Goal: Task Accomplishment & Management: Complete application form

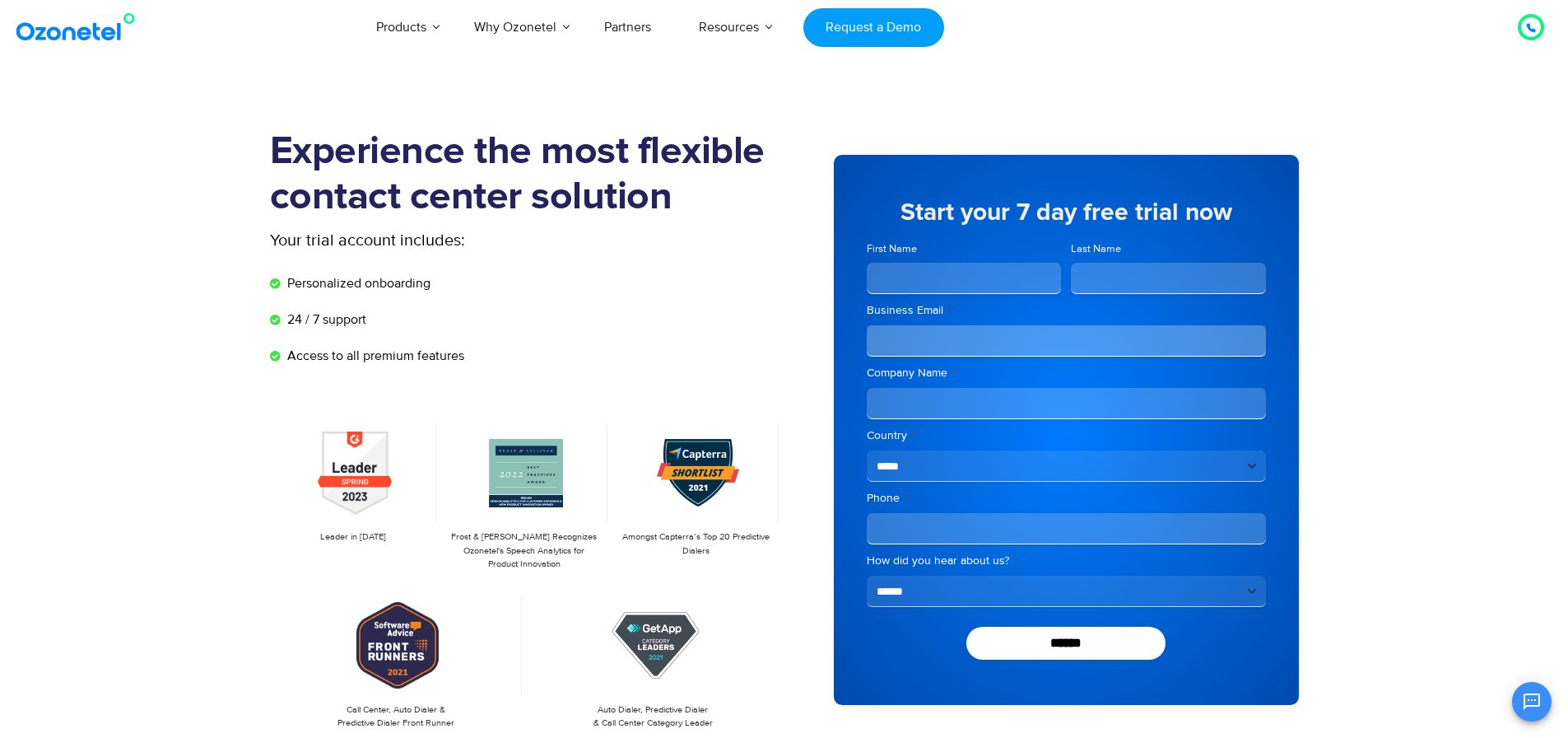
scroll to position [99, 0]
click at [992, 270] on input "First Name" at bounding box center [964, 278] width 195 height 31
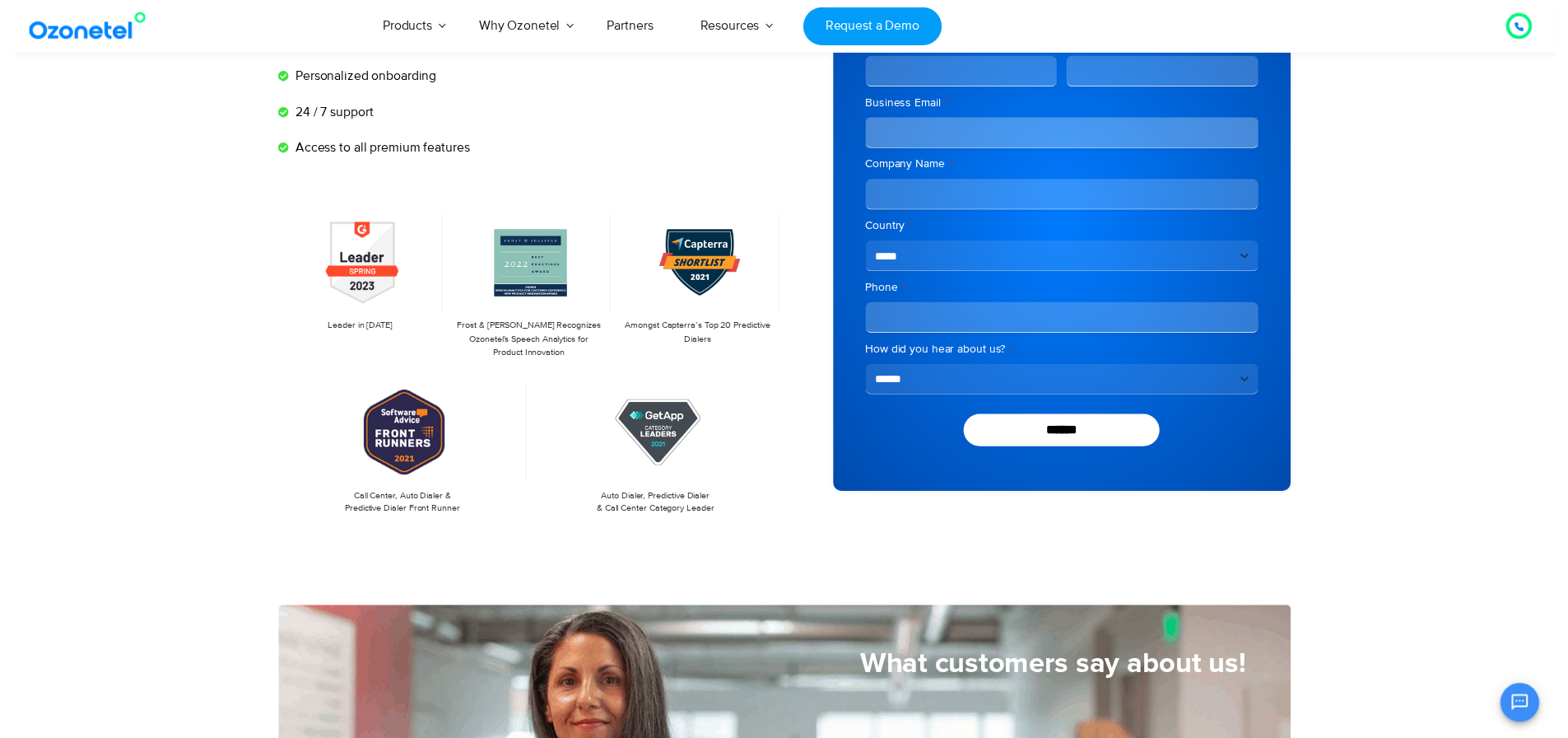
scroll to position [0, 0]
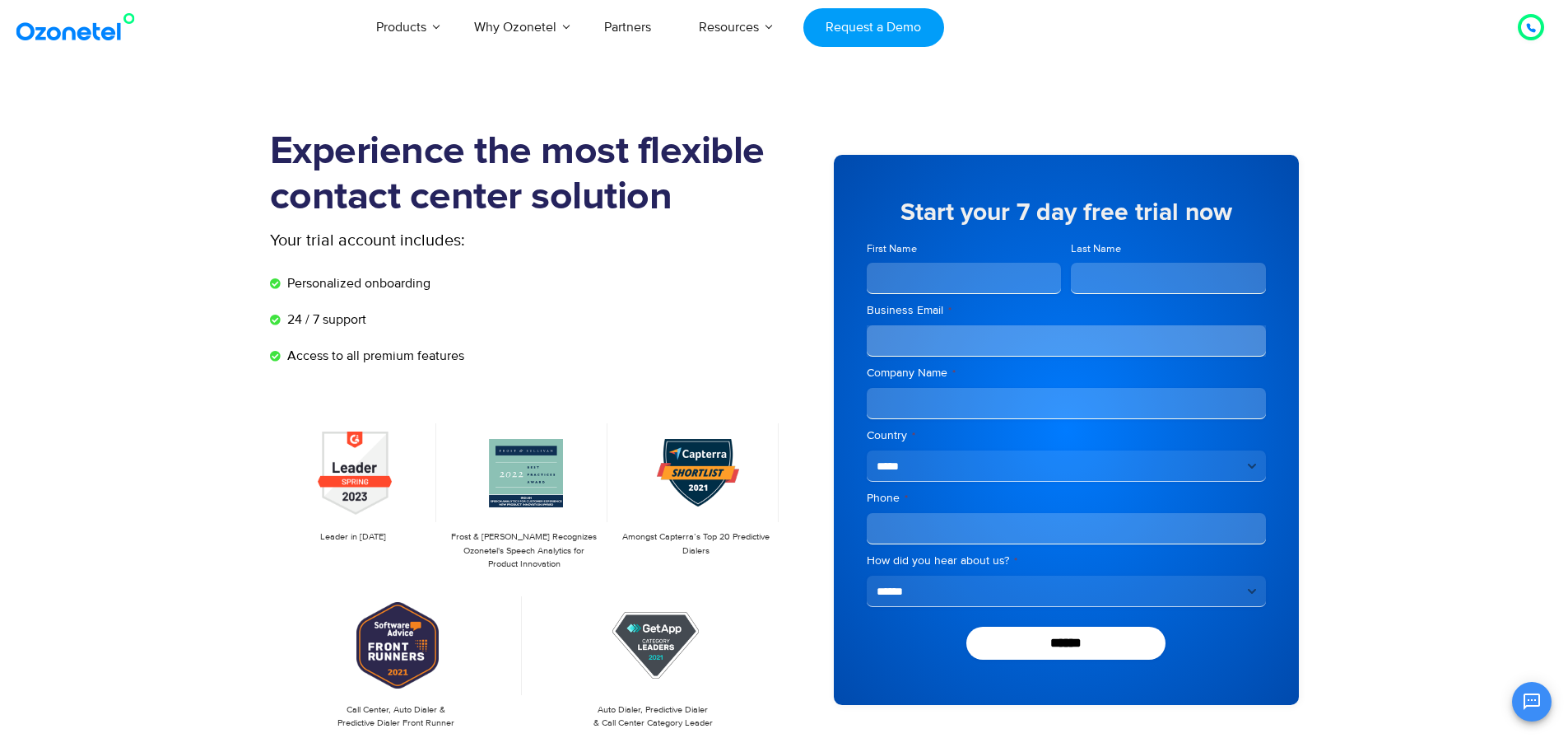
click at [868, 200] on h5 "Start your 7 day free trial now" at bounding box center [1066, 213] width 399 height 25
click at [924, 271] on input "First Name" at bounding box center [964, 278] width 195 height 31
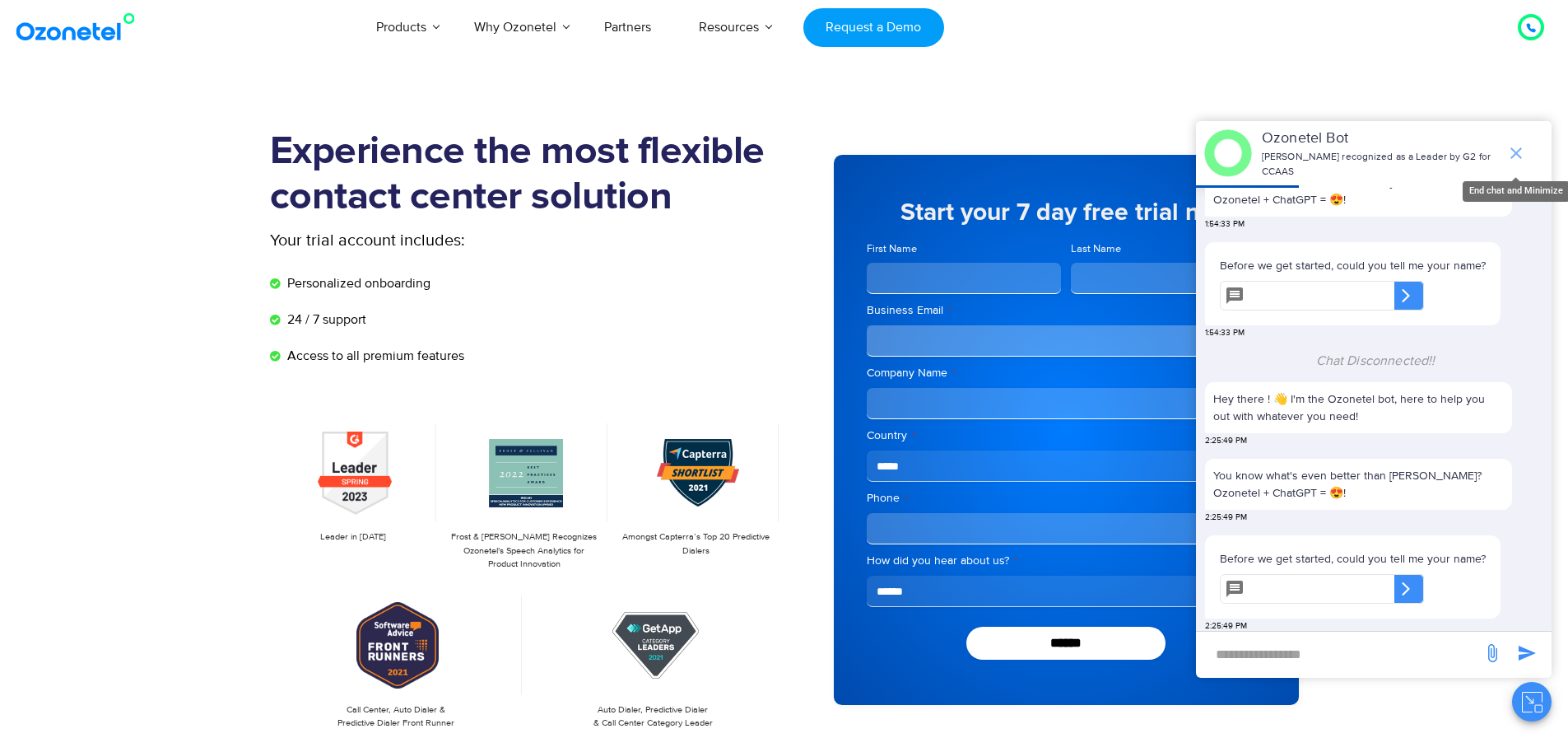
click at [1519, 143] on icon "end chat or minimize" at bounding box center [1516, 153] width 20 height 20
